Goal: Task Accomplishment & Management: Manage account settings

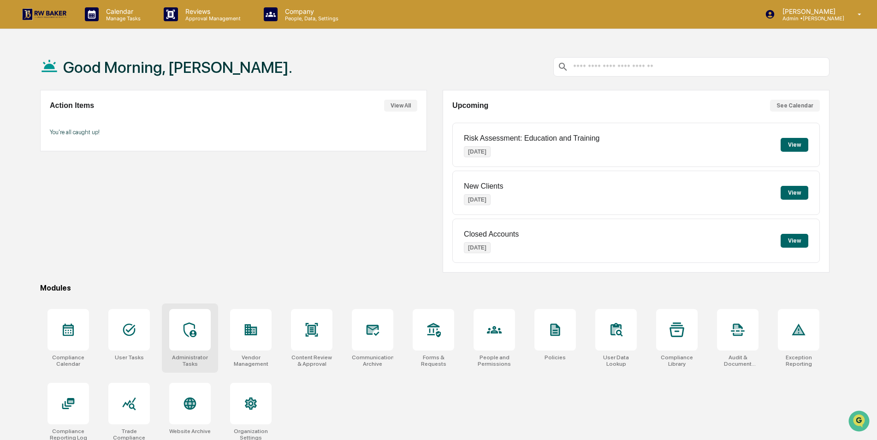
click at [192, 327] on icon at bounding box center [190, 329] width 15 height 15
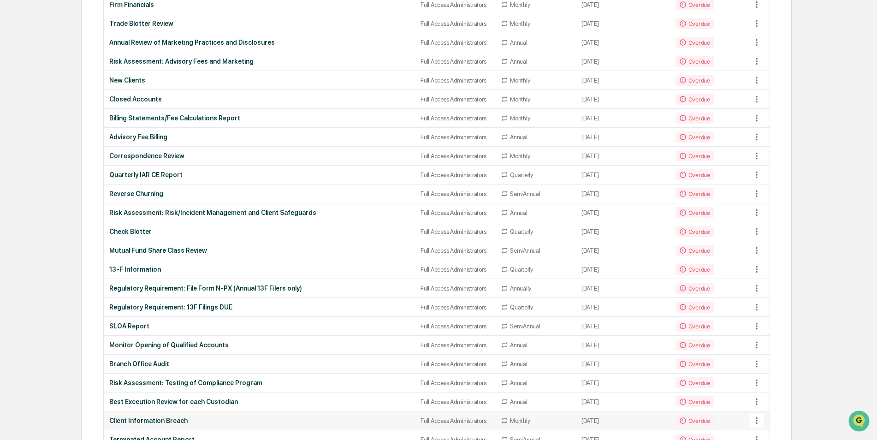
scroll to position [92, 0]
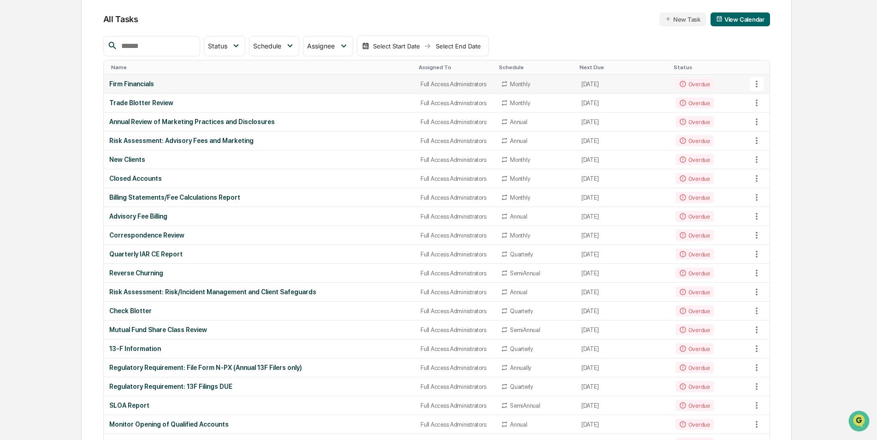
click at [206, 83] on div "Firm Financials" at bounding box center [259, 83] width 300 height 7
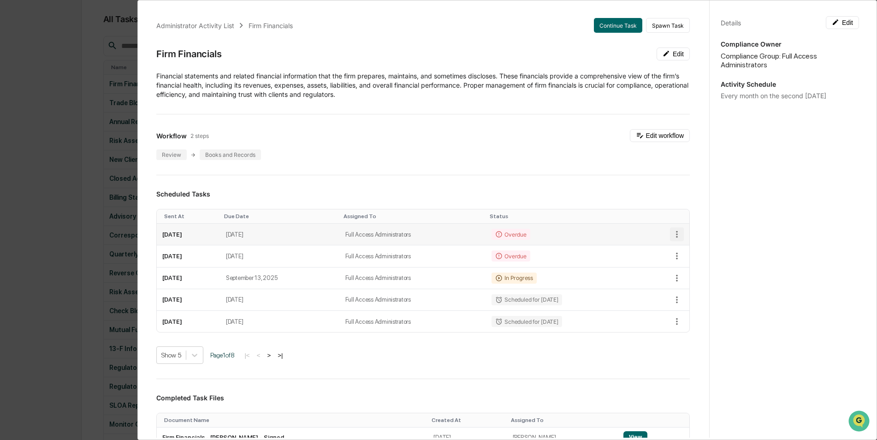
click at [672, 233] on icon "button" at bounding box center [677, 234] width 10 height 10
click at [680, 266] on img at bounding box center [676, 267] width 7 height 7
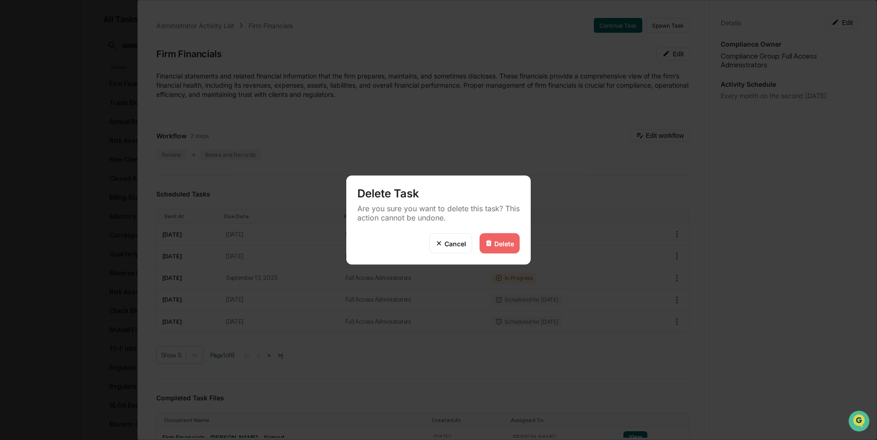
click at [506, 244] on div "Delete" at bounding box center [504, 243] width 20 height 8
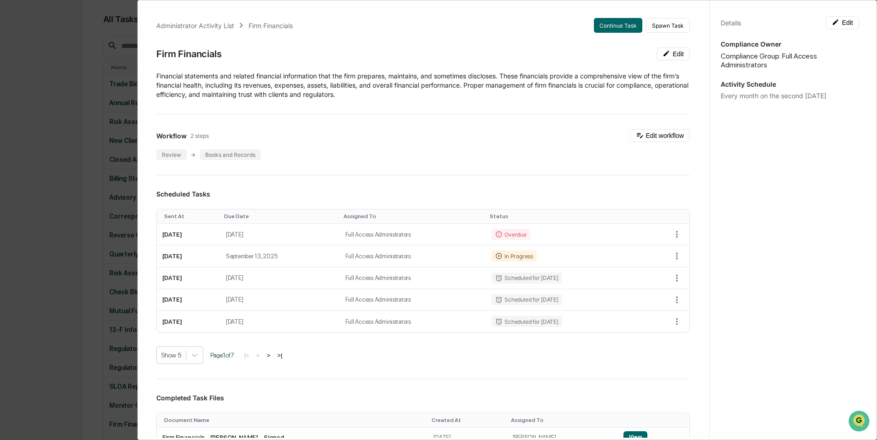
click at [53, 96] on div "Administrator Activity List Firm Financials Continue Task Spawn Task Firm Finan…" at bounding box center [438, 220] width 877 height 440
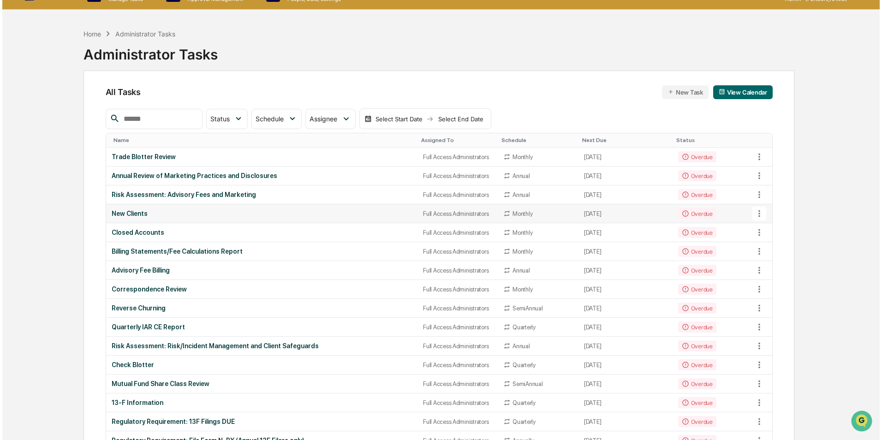
scroll to position [0, 0]
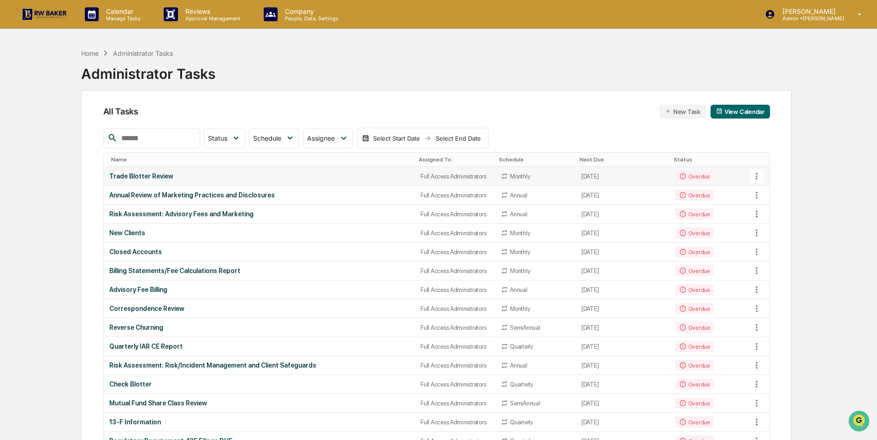
click at [167, 174] on div "Trade Blotter Review" at bounding box center [259, 175] width 300 height 7
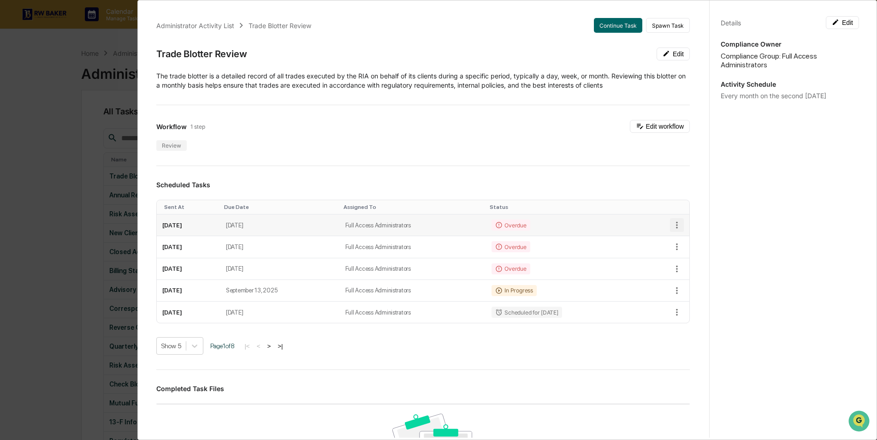
click at [672, 226] on icon "button" at bounding box center [677, 225] width 10 height 10
click at [678, 259] on img at bounding box center [676, 258] width 7 height 7
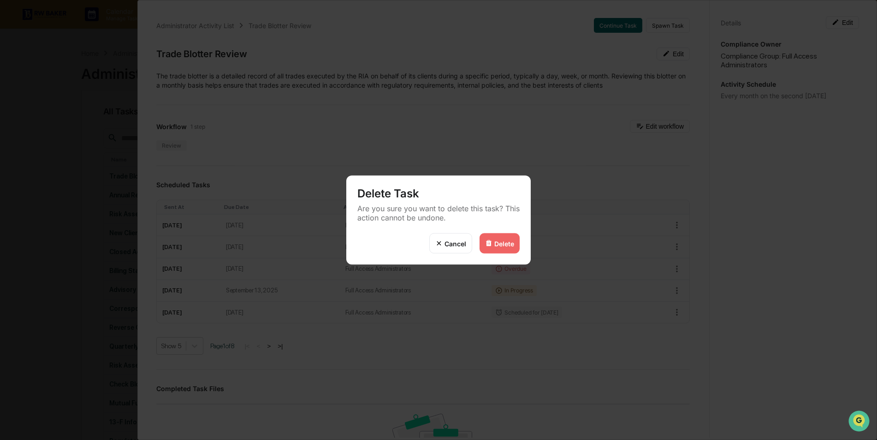
click at [505, 245] on div "Delete" at bounding box center [504, 243] width 20 height 8
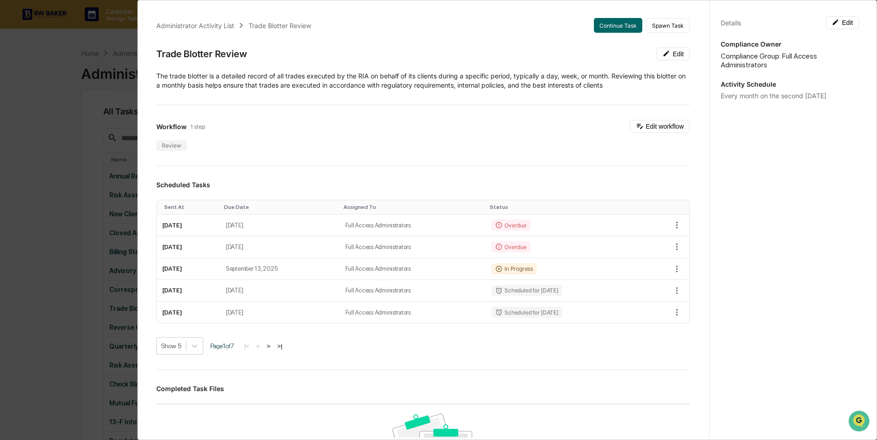
click at [62, 127] on div "Administrator Activity List Trade Blotter Review Continue Task Spawn Task Trade…" at bounding box center [438, 220] width 877 height 440
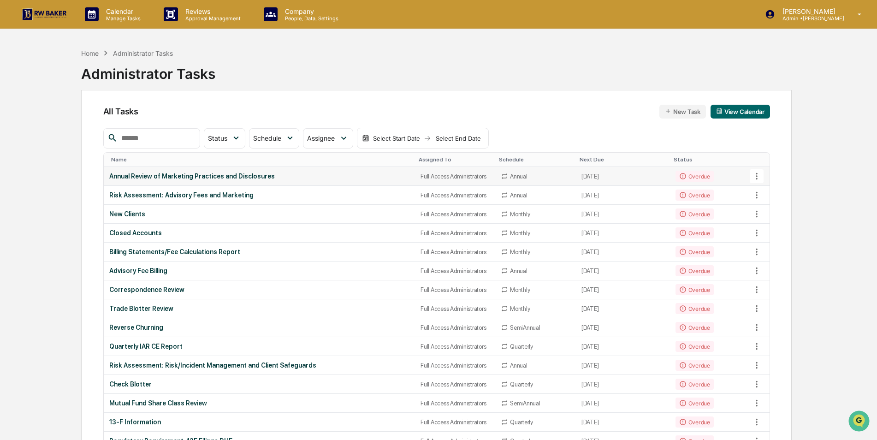
click at [762, 177] on button at bounding box center [757, 176] width 14 height 14
click at [248, 182] on div at bounding box center [441, 220] width 882 height 440
click at [242, 172] on div "Annual Review of Marketing Practices and Disclosures" at bounding box center [259, 175] width 300 height 7
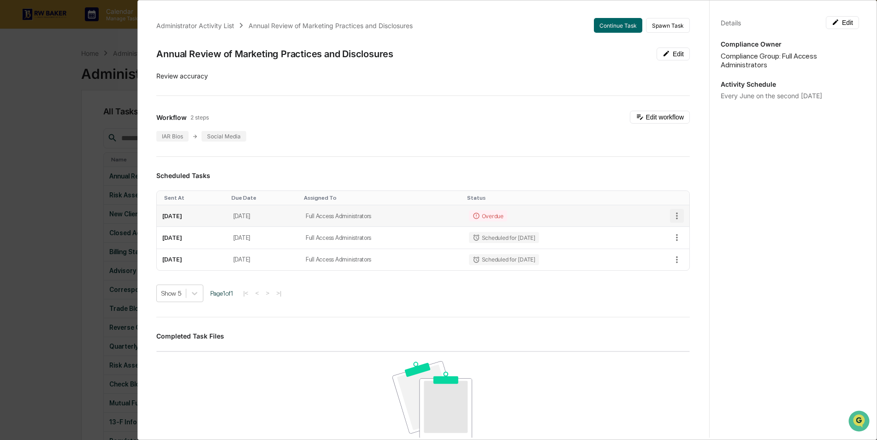
click at [676, 216] on icon "button" at bounding box center [677, 216] width 2 height 7
click at [678, 250] on img at bounding box center [676, 248] width 7 height 7
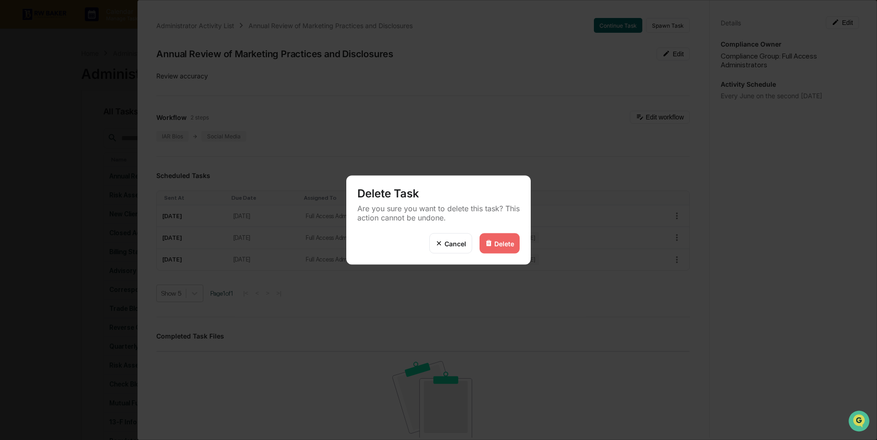
click at [493, 245] on div "Delete" at bounding box center [500, 243] width 40 height 20
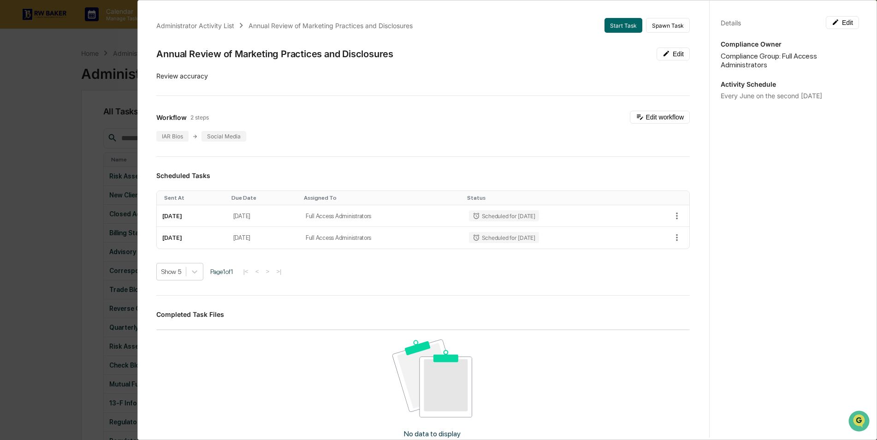
click at [45, 121] on div "Administrator Activity List Annual Review of Marketing Practices and Disclosure…" at bounding box center [438, 220] width 877 height 440
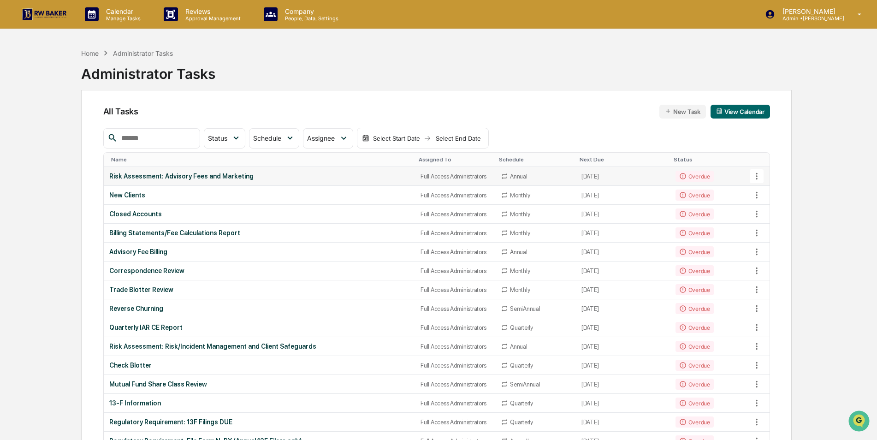
click at [176, 175] on div "Risk Assessment: Advisory Fees and Marketing" at bounding box center [259, 175] width 300 height 7
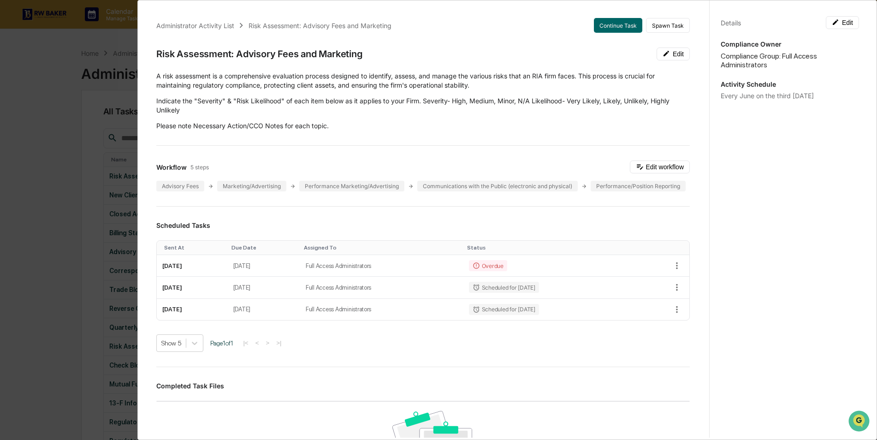
click at [53, 145] on div "Administrator Activity List Risk Assessment: Advisory Fees and Marketing Contin…" at bounding box center [438, 220] width 877 height 440
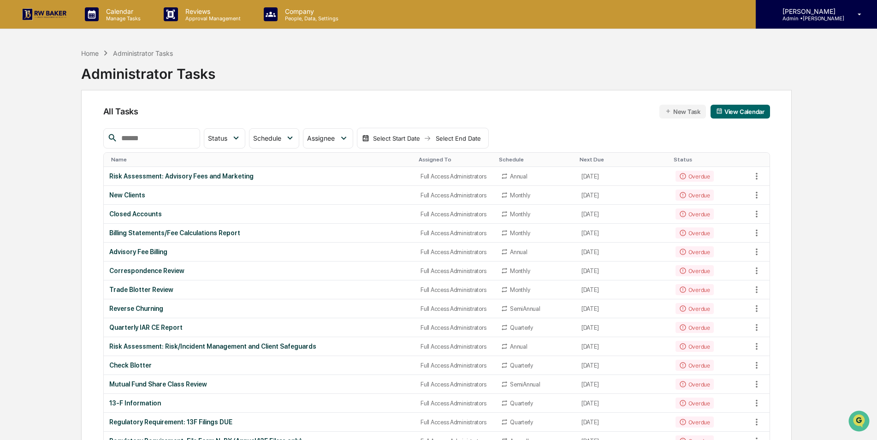
click at [811, 20] on p "Admin • RW Baker" at bounding box center [809, 18] width 69 height 6
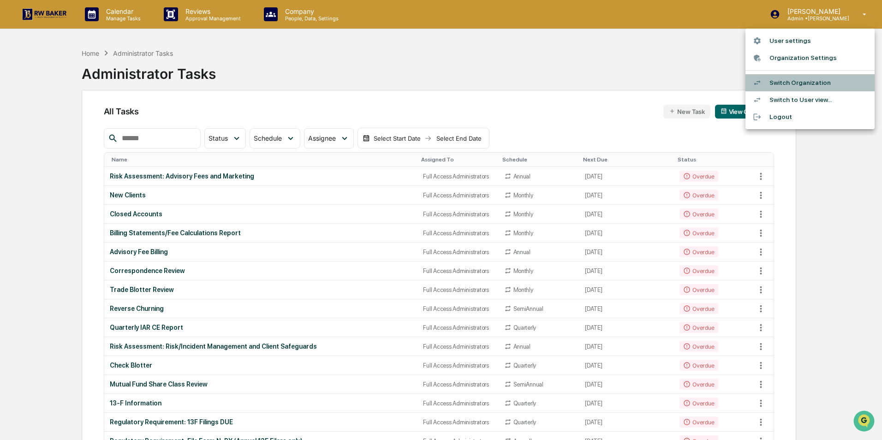
click at [801, 79] on li "Switch Organization" at bounding box center [809, 82] width 129 height 17
